Goal: Entertainment & Leisure: Consume media (video, audio)

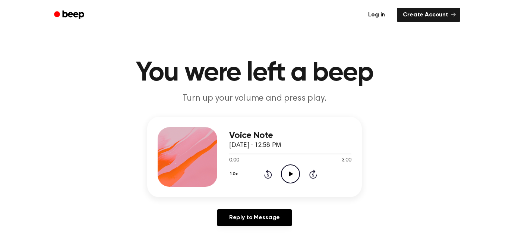
click at [289, 168] on icon "Play Audio" at bounding box center [290, 173] width 19 height 19
click at [291, 175] on icon at bounding box center [291, 174] width 4 height 5
click at [290, 175] on icon "Pause Audio" at bounding box center [290, 173] width 19 height 19
click at [270, 177] on icon at bounding box center [268, 174] width 8 height 9
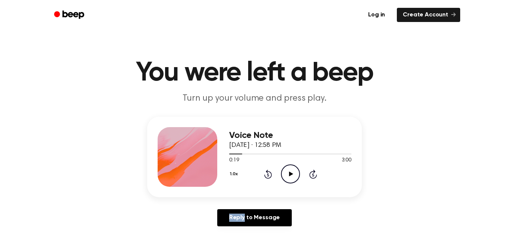
click at [270, 177] on icon at bounding box center [268, 174] width 8 height 9
click at [295, 177] on icon "Play Audio" at bounding box center [290, 173] width 19 height 19
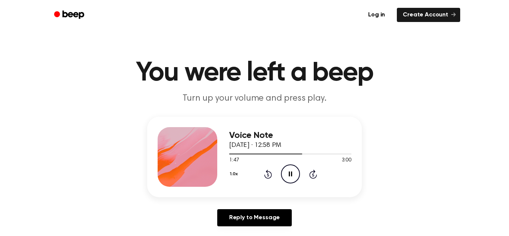
click at [265, 177] on icon at bounding box center [268, 174] width 8 height 9
click at [269, 175] on icon "Rewind 5 seconds" at bounding box center [268, 174] width 8 height 10
click at [267, 171] on icon at bounding box center [268, 174] width 8 height 9
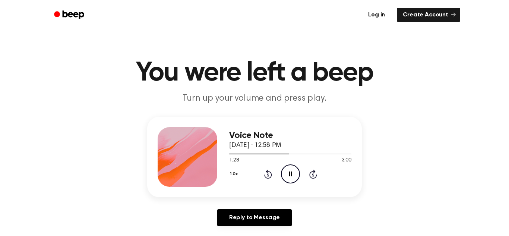
click at [267, 171] on icon at bounding box center [268, 174] width 8 height 9
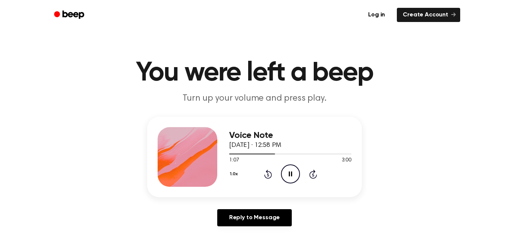
click at [287, 175] on icon "Pause Audio" at bounding box center [290, 173] width 19 height 19
click at [271, 173] on icon at bounding box center [268, 174] width 8 height 9
click at [287, 173] on icon "Play Audio" at bounding box center [290, 173] width 19 height 19
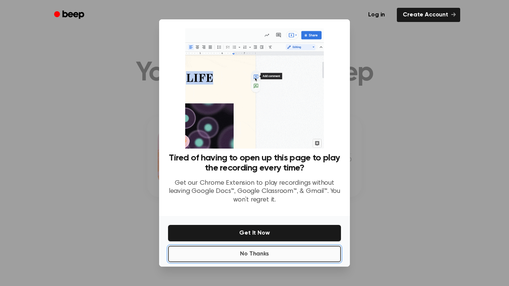
click at [293, 236] on button "No Thanks" at bounding box center [254, 254] width 173 height 16
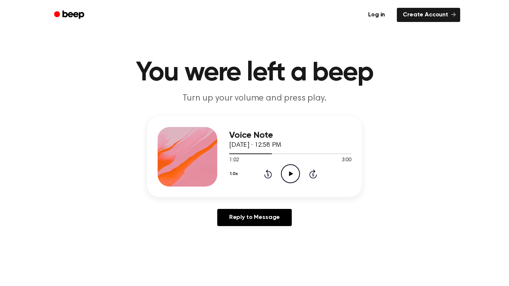
click at [291, 181] on icon "Play Audio" at bounding box center [290, 173] width 19 height 19
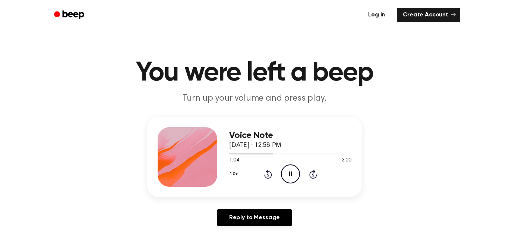
click at [271, 175] on icon "Rewind 5 seconds" at bounding box center [268, 174] width 8 height 10
click at [317, 177] on icon "Skip 5 seconds" at bounding box center [313, 174] width 8 height 10
click at [285, 168] on icon "Pause Audio" at bounding box center [290, 173] width 19 height 19
click at [267, 175] on icon "Rewind 5 seconds" at bounding box center [268, 174] width 8 height 10
click at [289, 174] on icon at bounding box center [291, 174] width 4 height 5
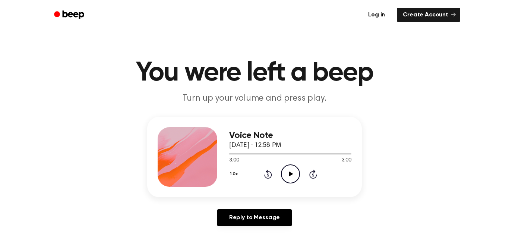
click at [268, 176] on icon at bounding box center [268, 174] width 2 height 3
click at [292, 176] on icon "Play Audio" at bounding box center [290, 173] width 19 height 19
click at [289, 176] on icon "Play Audio" at bounding box center [290, 173] width 19 height 19
click at [265, 176] on icon at bounding box center [268, 174] width 8 height 9
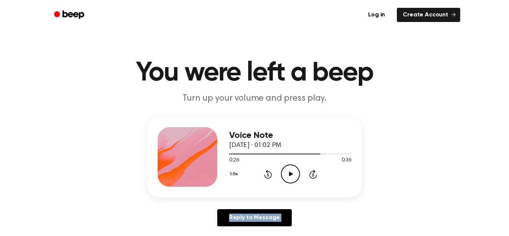
click at [265, 176] on icon at bounding box center [268, 174] width 8 height 9
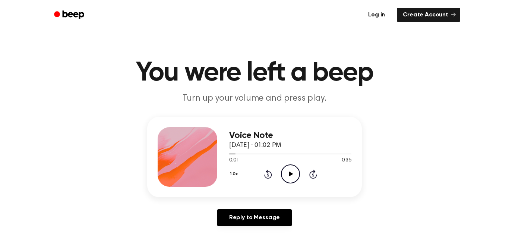
click at [287, 176] on icon "Play Audio" at bounding box center [290, 173] width 19 height 19
click at [291, 170] on icon "Pause Audio" at bounding box center [290, 173] width 19 height 19
click at [291, 170] on icon "Play Audio" at bounding box center [290, 173] width 19 height 19
click at [123, 145] on div "Voice Note September 5, 2025 · 01:02 PM 0:09 0:36 Your browser does not support…" at bounding box center [254, 175] width 491 height 116
click at [289, 172] on icon at bounding box center [290, 174] width 3 height 5
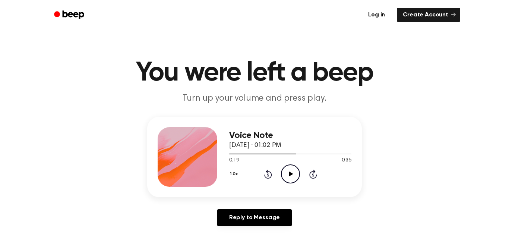
click at [287, 170] on icon "Play Audio" at bounding box center [290, 173] width 19 height 19
